Goal: Information Seeking & Learning: Learn about a topic

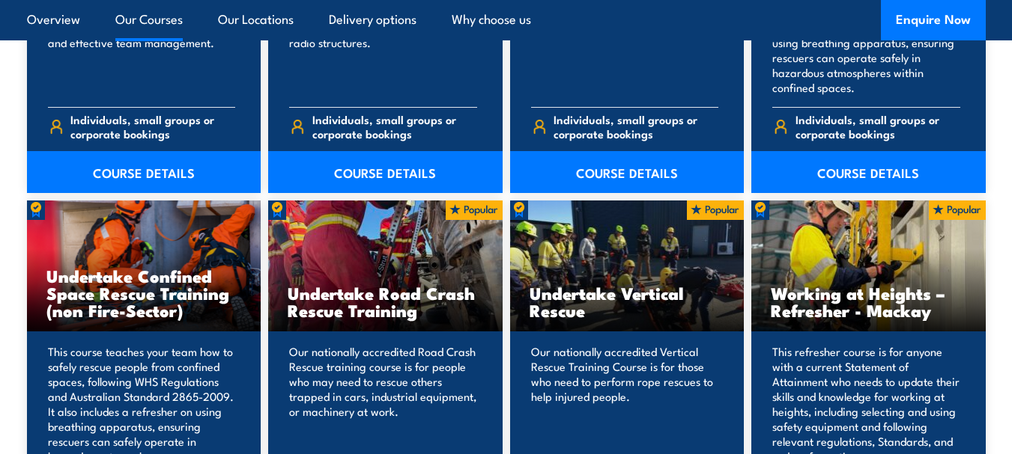
scroll to position [1722, 0]
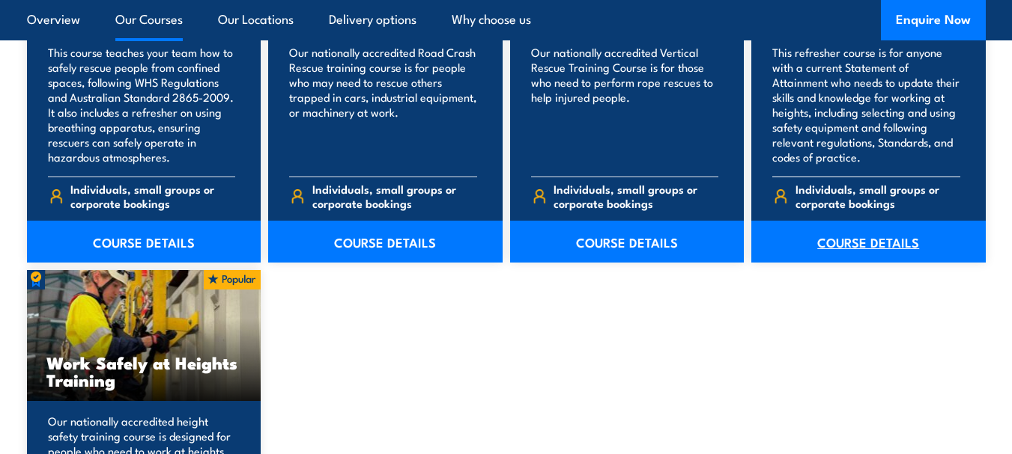
click at [857, 242] on link "COURSE DETAILS" at bounding box center [868, 242] width 234 height 42
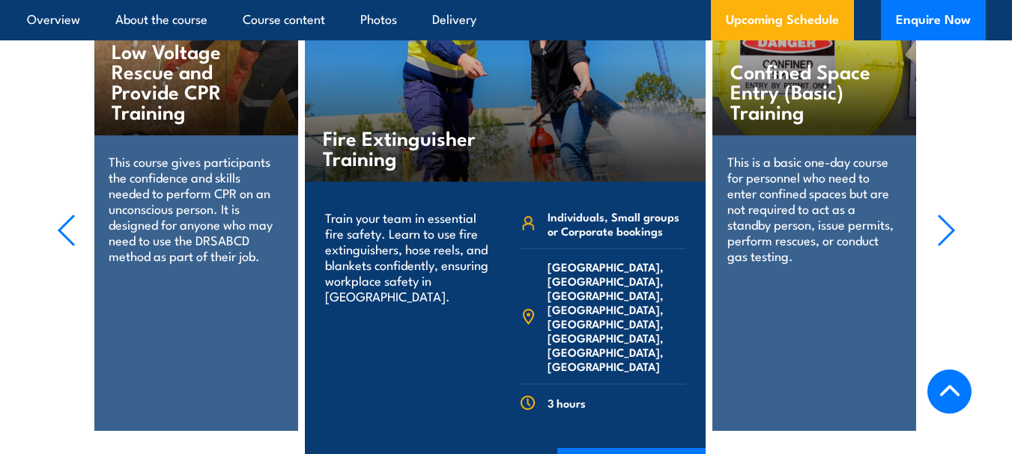
scroll to position [2907, 0]
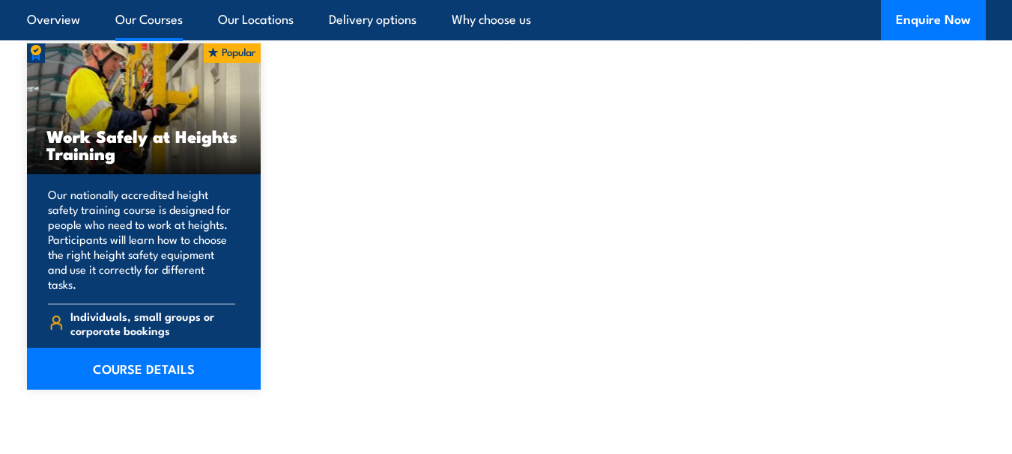
scroll to position [1957, 0]
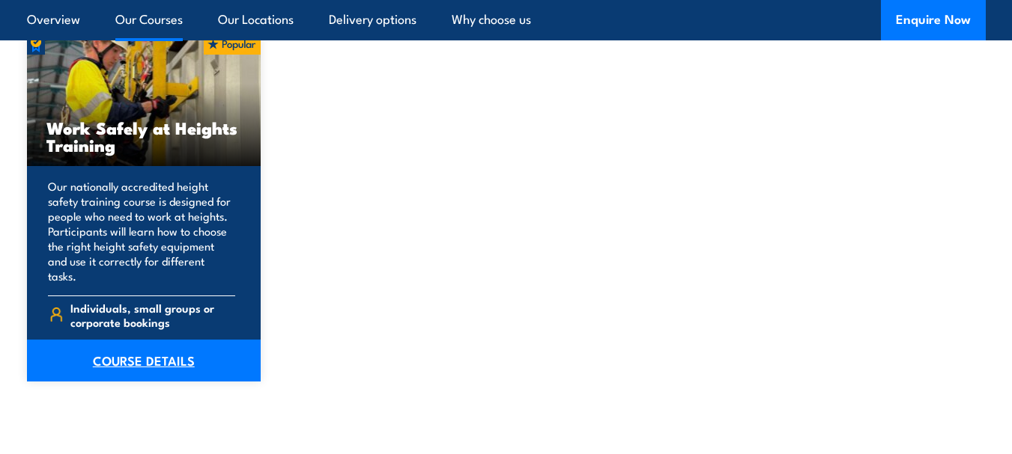
click at [145, 347] on link "COURSE DETAILS" at bounding box center [144, 361] width 234 height 42
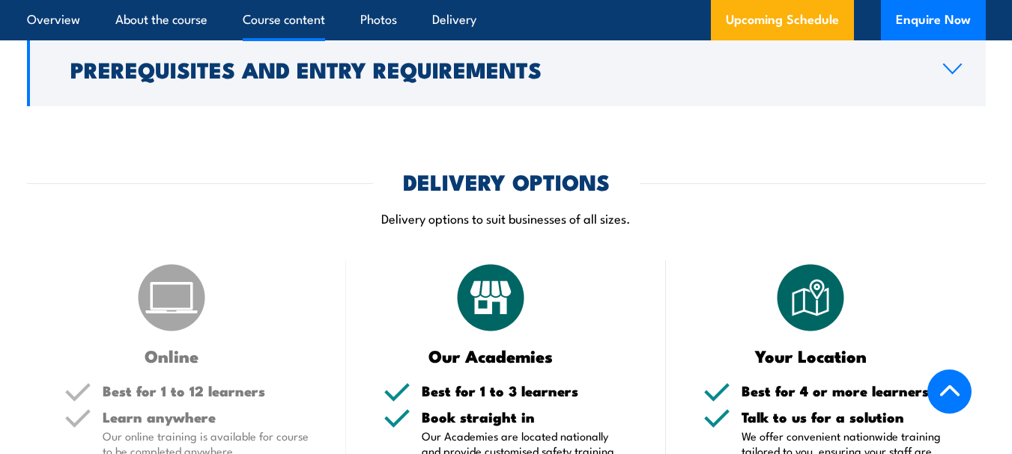
scroll to position [1198, 0]
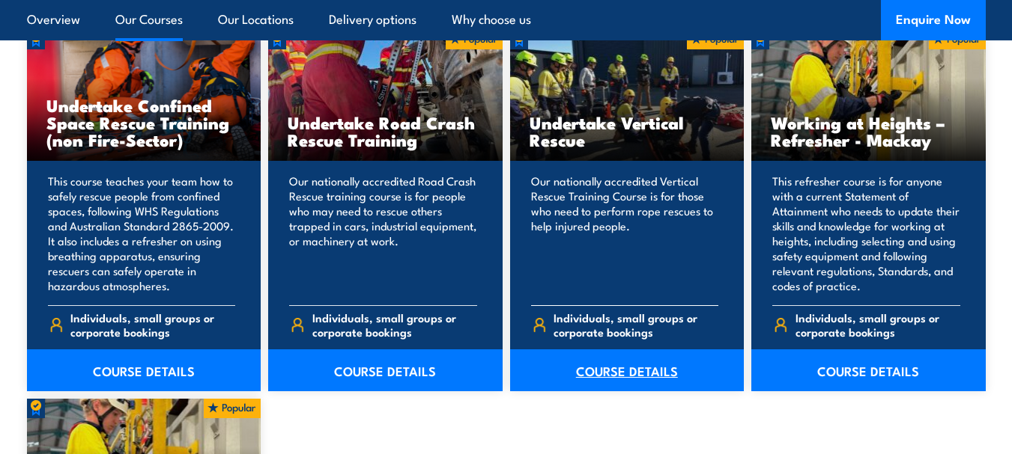
click at [624, 370] on link "COURSE DETAILS" at bounding box center [627, 371] width 234 height 42
